Goal: Information Seeking & Learning: Learn about a topic

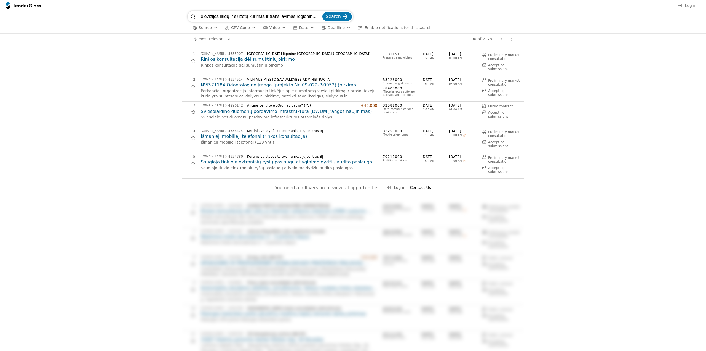
scroll to position [0, 20]
type input "Televizijos laidų ir siužetų kūrimas ir transliavimas regioninėje televizijoje"
click at [337, 16] on span "Search" at bounding box center [333, 16] width 15 height 5
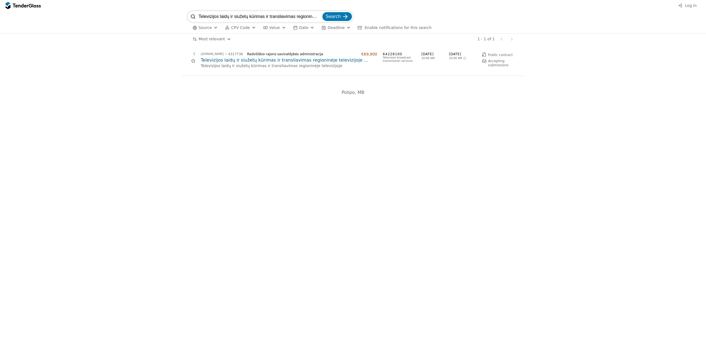
click at [227, 60] on h2 "Televizijos laidų ir siužetų kūrimas ir transliavimas regioninėje televizijoje …" at bounding box center [289, 60] width 177 height 6
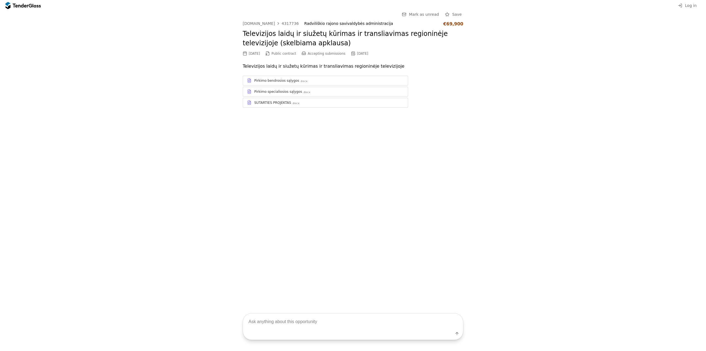
click at [286, 80] on div "Pirkimo bendrosios sąlygos" at bounding box center [276, 80] width 45 height 4
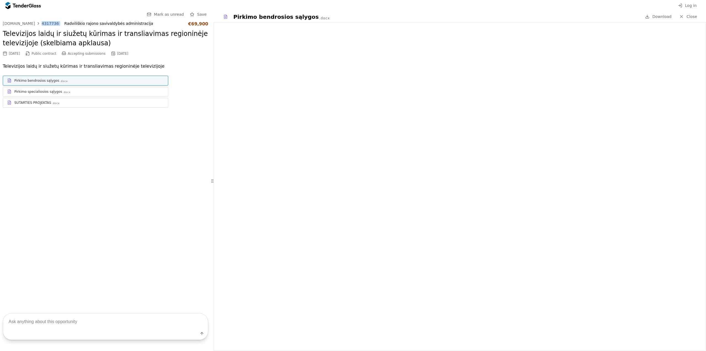
drag, startPoint x: 55, startPoint y: 23, endPoint x: 38, endPoint y: 24, distance: 16.9
click at [38, 24] on div "[DOMAIN_NAME] 4317736 Radviliškio rajono savivaldybės administracija €69,900" at bounding box center [106, 23] width 206 height 5
copy div "4317736"
click at [88, 91] on div "Pirkimo specialiosios sąlygos .docx" at bounding box center [89, 91] width 150 height 4
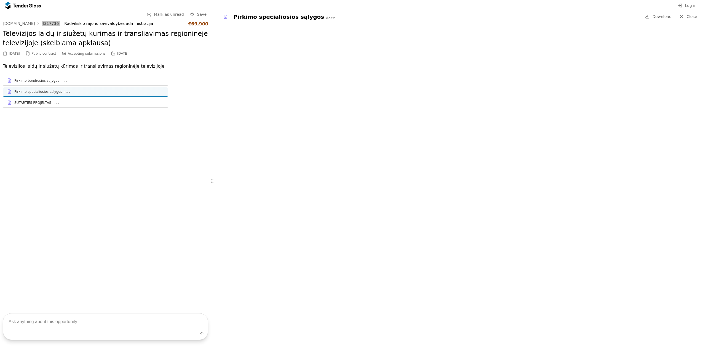
click at [17, 6] on div at bounding box center [20, 6] width 15 height 4
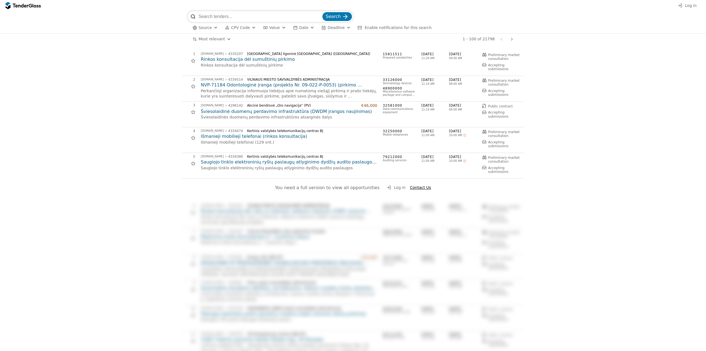
click at [691, 6] on span "Log in" at bounding box center [691, 5] width 12 height 4
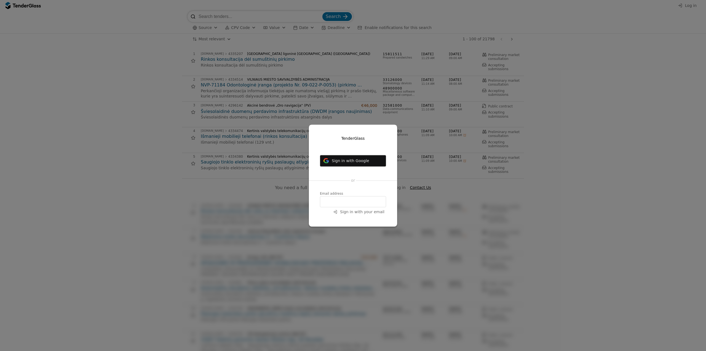
click at [348, 160] on span "Sign in with Google" at bounding box center [351, 160] width 38 height 4
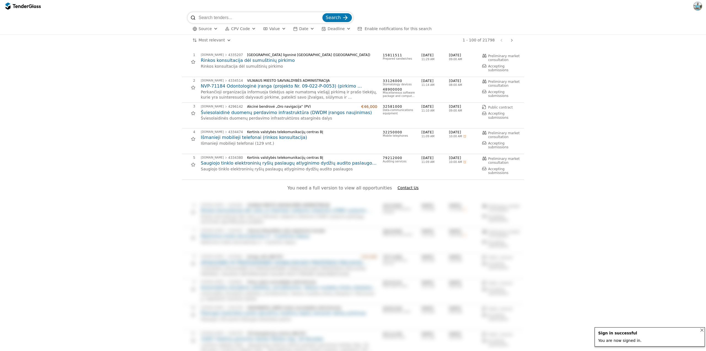
click at [702, 328] on div "Notifications (F8)" at bounding box center [702, 330] width 12 height 12
click at [695, 6] on button "button" at bounding box center [698, 6] width 9 height 9
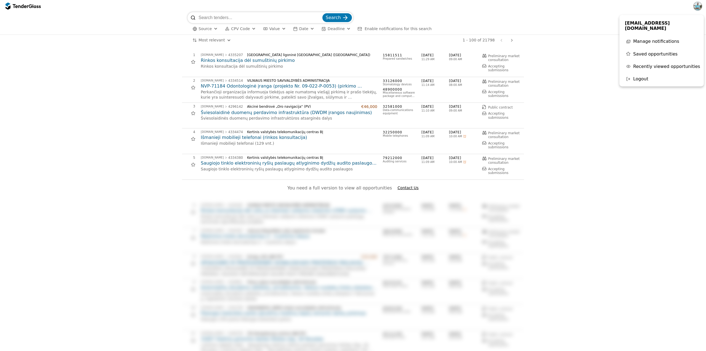
click at [657, 39] on span "Manage notifications" at bounding box center [657, 41] width 46 height 5
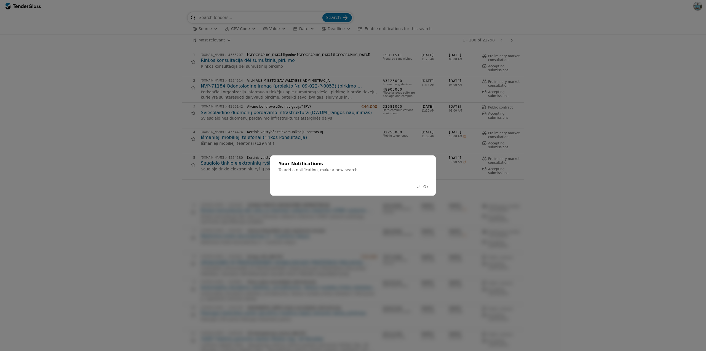
click at [426, 188] on span "Ok" at bounding box center [426, 186] width 5 height 4
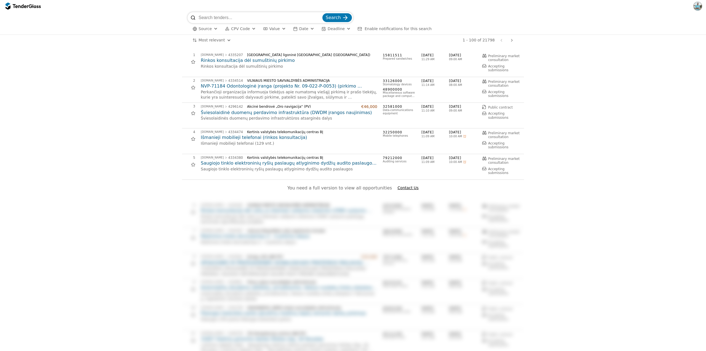
click at [27, 5] on div at bounding box center [20, 6] width 15 height 4
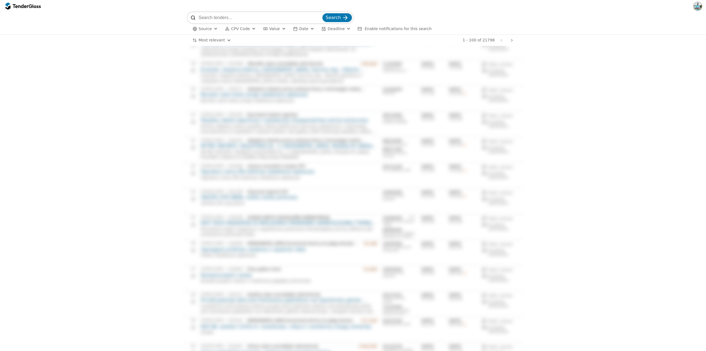
scroll to position [993, 0]
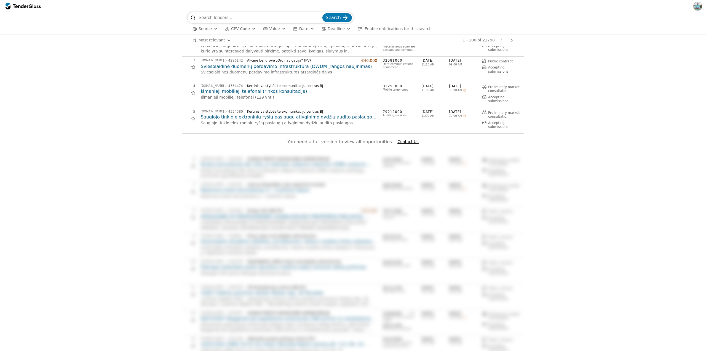
scroll to position [0, 0]
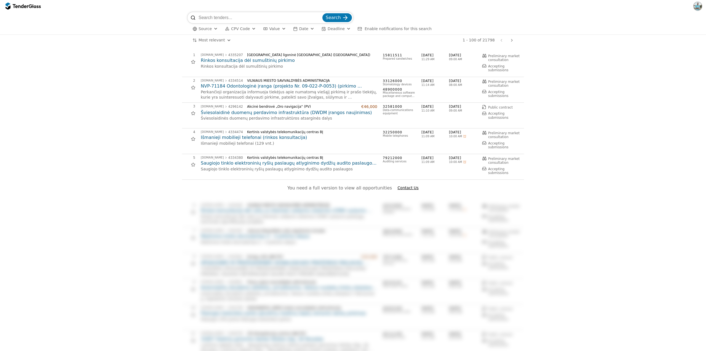
click at [695, 6] on button "button" at bounding box center [698, 6] width 9 height 9
click at [664, 22] on span "[EMAIL_ADDRESS][DOMAIN_NAME]" at bounding box center [661, 25] width 73 height 10
click at [643, 23] on span "[EMAIL_ADDRESS][DOMAIN_NAME]" at bounding box center [661, 25] width 73 height 10
click at [644, 64] on span "Recently viewed opportunities" at bounding box center [667, 66] width 67 height 5
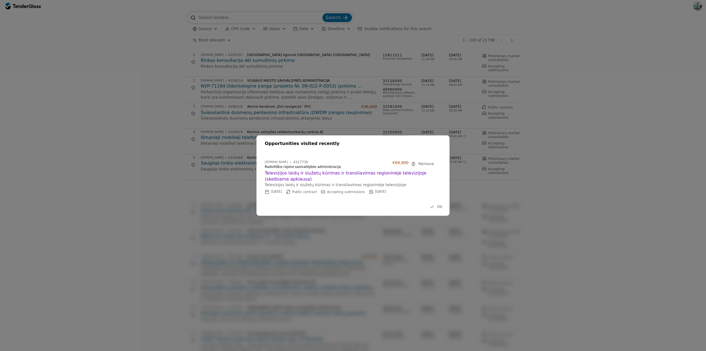
click at [437, 206] on button "Ok" at bounding box center [437, 206] width 16 height 7
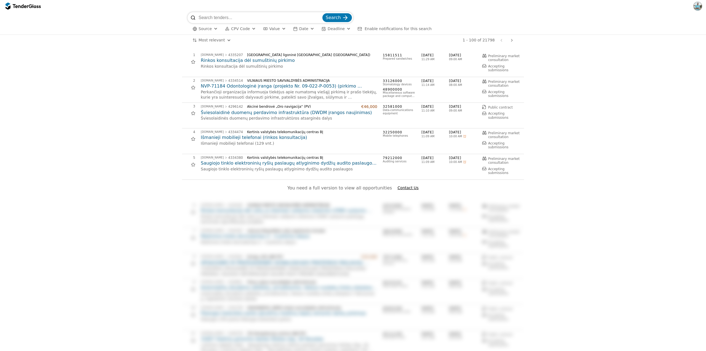
click at [245, 25] on div "Source CPV Code Type Buyer Value Date Deadline Enable notifications for this se…" at bounding box center [353, 28] width 331 height 11
click at [246, 27] on span "CPV Code" at bounding box center [240, 28] width 19 height 4
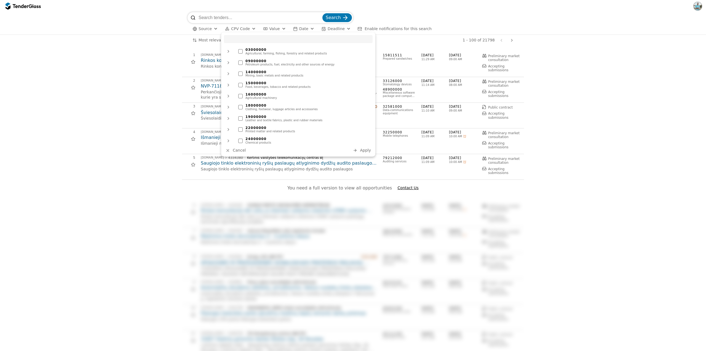
click at [246, 26] on span "CPV Code" at bounding box center [240, 28] width 19 height 4
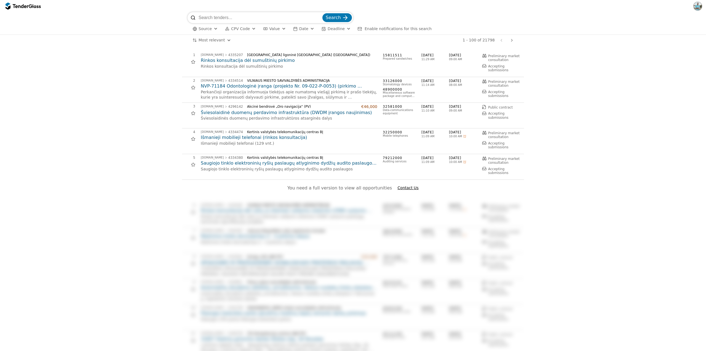
click at [215, 27] on div "button" at bounding box center [216, 28] width 20 height 19
click at [208, 41] on div at bounding box center [210, 40] width 4 height 4
click at [258, 30] on span "CPV Code" at bounding box center [259, 28] width 19 height 4
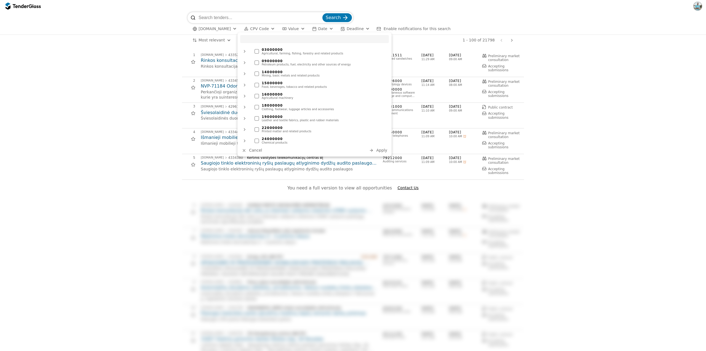
drag, startPoint x: 140, startPoint y: 78, endPoint x: 272, endPoint y: 34, distance: 138.2
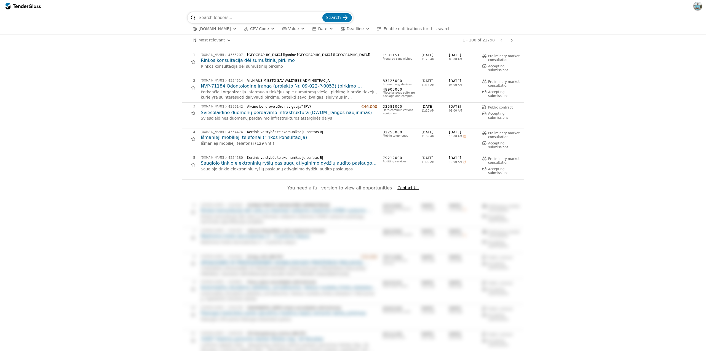
click at [297, 28] on div "button" at bounding box center [303, 28] width 20 height 19
click at [318, 28] on span "Date" at bounding box center [322, 28] width 9 height 4
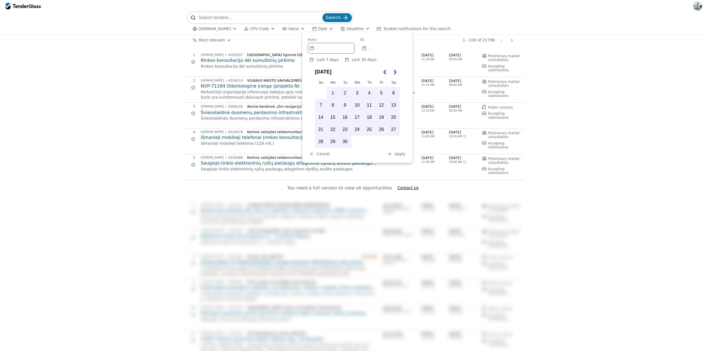
click at [318, 28] on span "Date" at bounding box center [322, 28] width 9 height 4
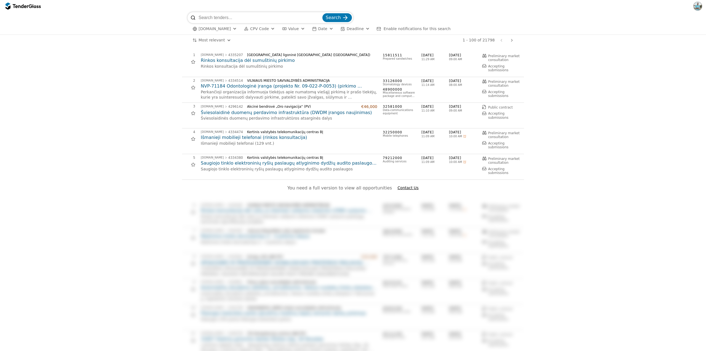
click at [356, 26] on button "Deadline" at bounding box center [356, 28] width 34 height 7
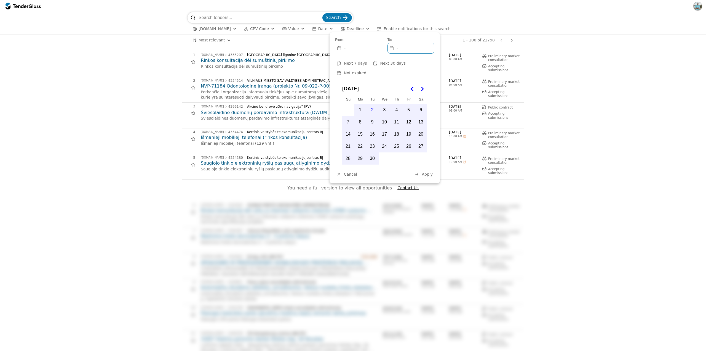
click at [356, 26] on button "Deadline" at bounding box center [356, 28] width 34 height 7
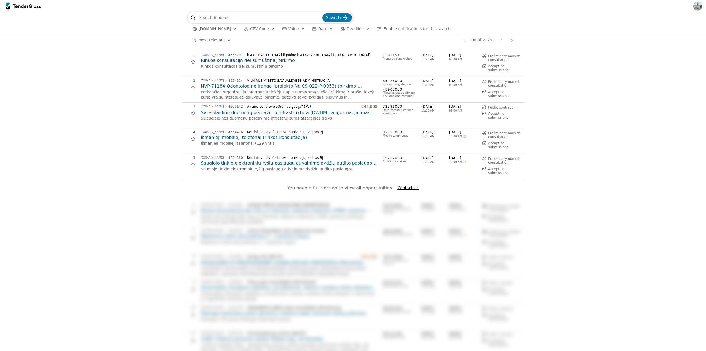
click at [384, 31] on span "Enable notifications for this search" at bounding box center [417, 28] width 67 height 4
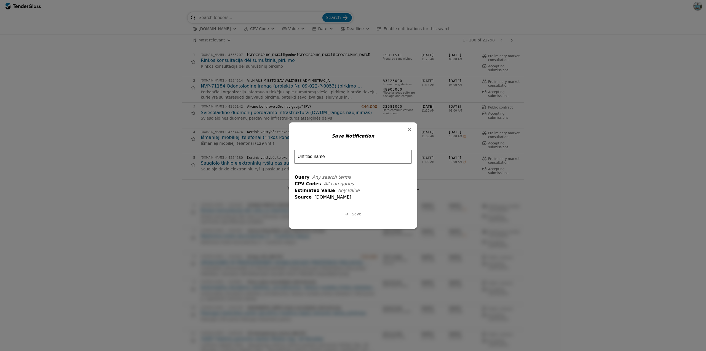
click at [410, 129] on div "button" at bounding box center [410, 129] width 14 height 14
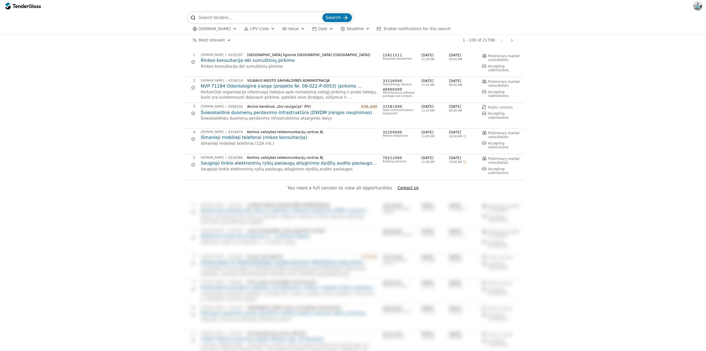
click at [30, 7] on div at bounding box center [31, 6] width 4 height 4
click at [32, 5] on div at bounding box center [31, 6] width 4 height 4
drag, startPoint x: 282, startPoint y: 185, endPoint x: 440, endPoint y: 185, distance: 157.8
click at [440, 185] on div "You need a full version to view all opportunities Contact Us" at bounding box center [353, 191] width 342 height 22
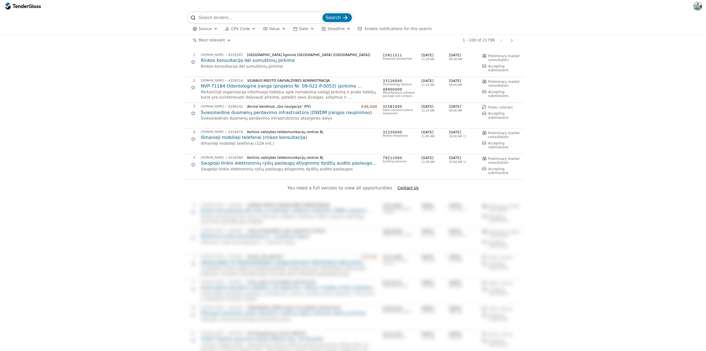
click at [405, 189] on span "Contact Us" at bounding box center [408, 187] width 21 height 4
click at [493, 184] on div "You need a full version to view all opportunities Contact Us" at bounding box center [353, 191] width 342 height 22
